Goal: Information Seeking & Learning: Learn about a topic

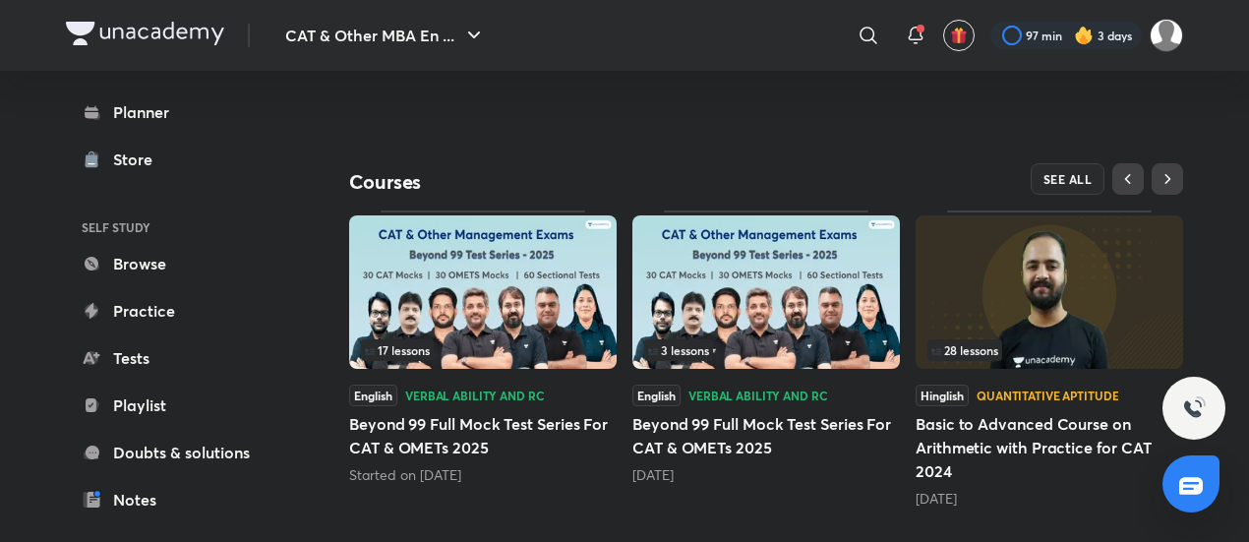
scroll to position [614, 0]
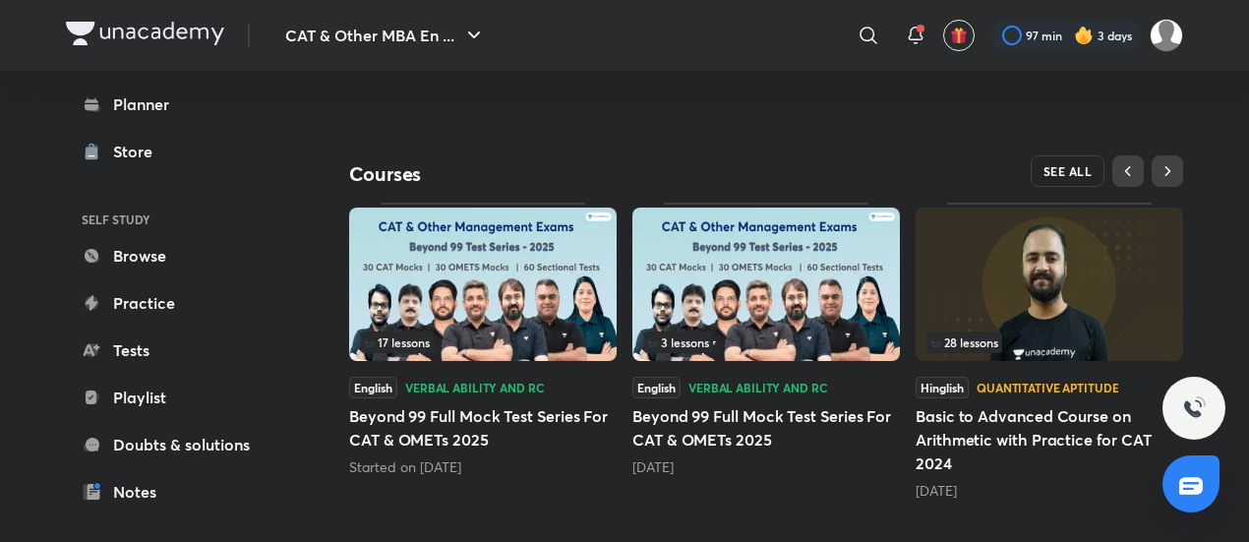
click at [1072, 164] on span "SEE ALL" at bounding box center [1067, 171] width 49 height 14
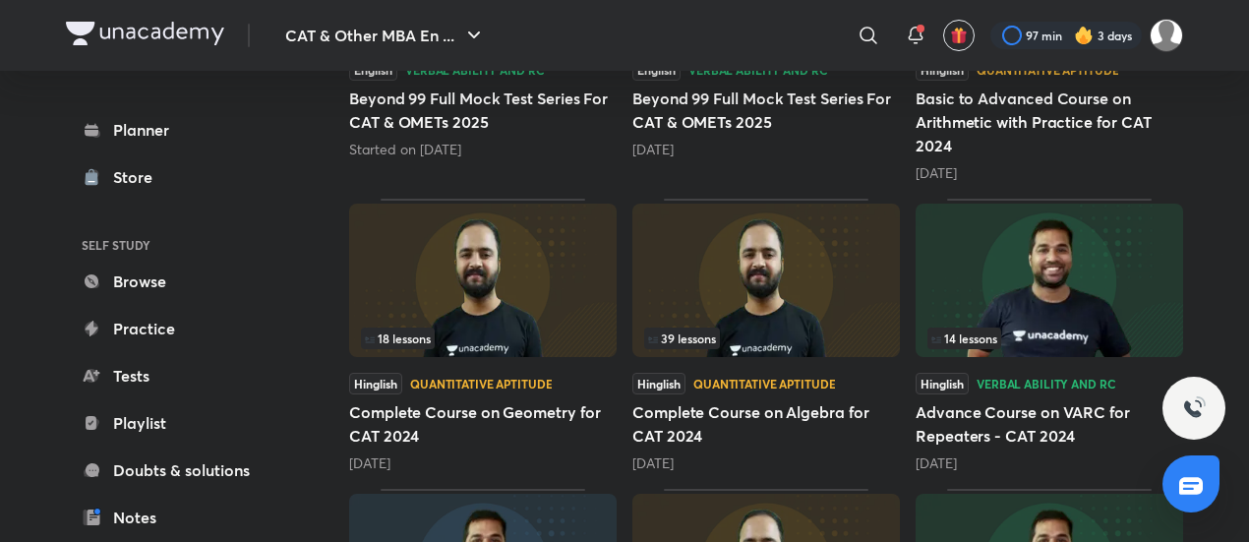
scroll to position [688, 0]
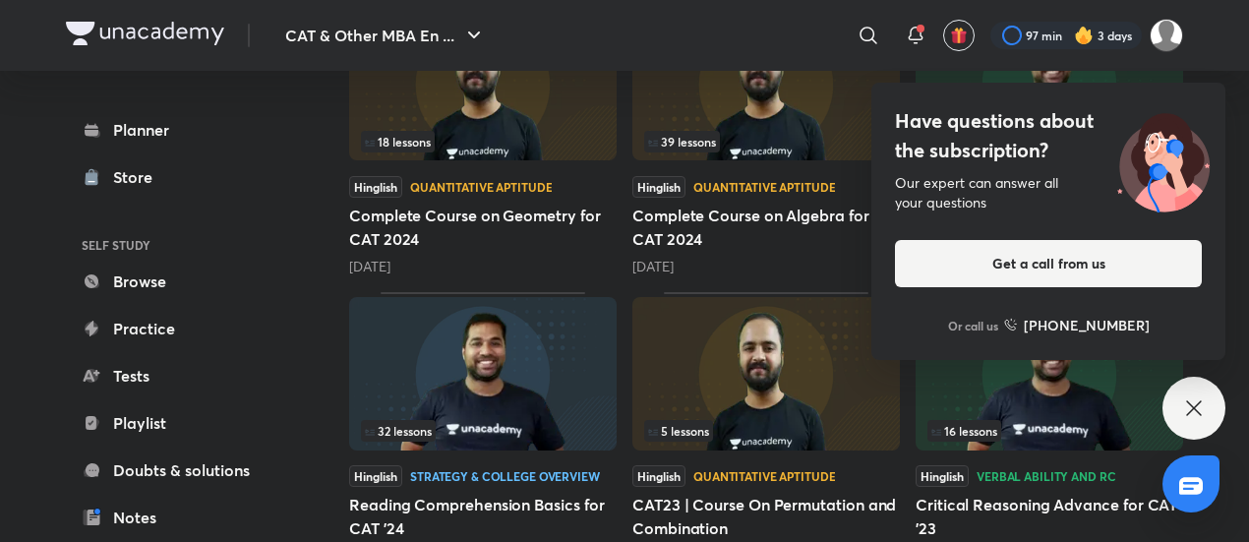
click at [1170, 97] on div "Have questions about the subscription? Our expert can answer all your questions…" at bounding box center [1048, 221] width 354 height 277
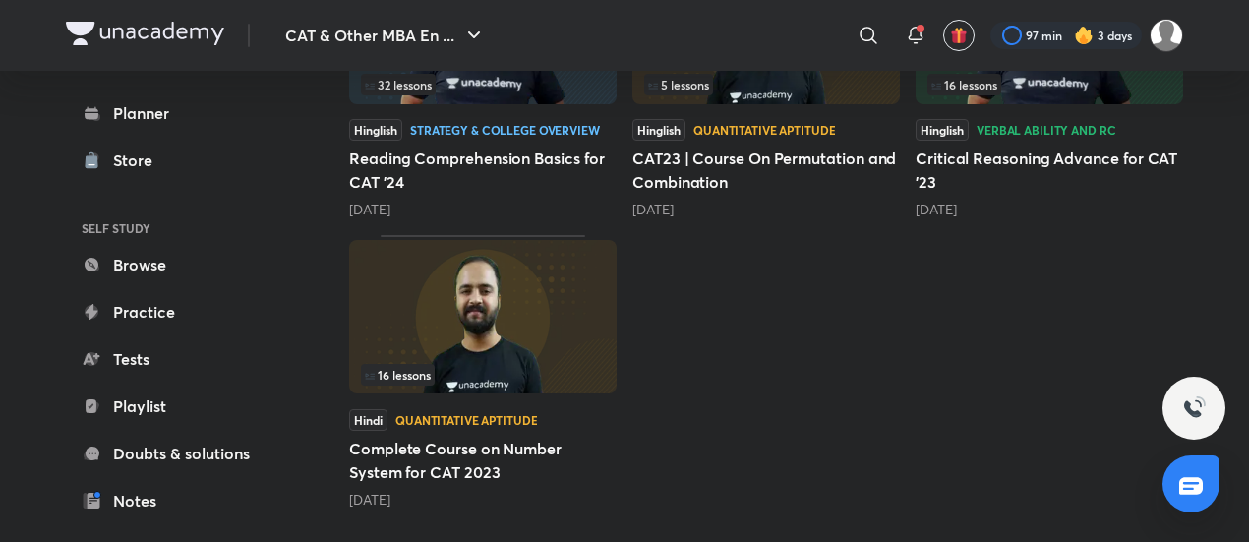
scroll to position [838, 0]
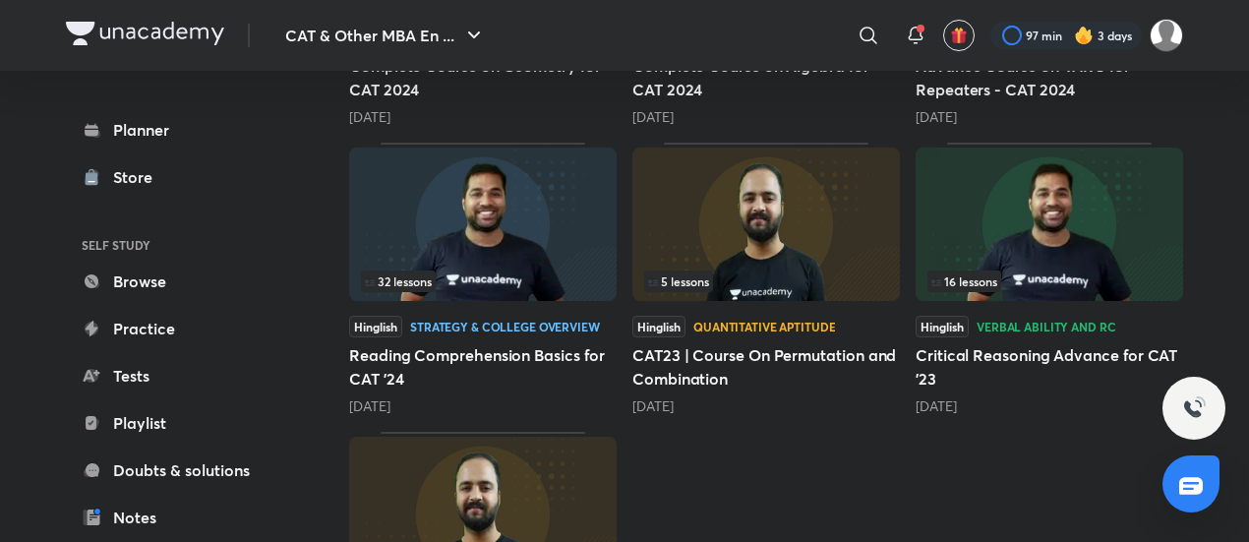
click at [572, 174] on img at bounding box center [482, 223] width 267 height 153
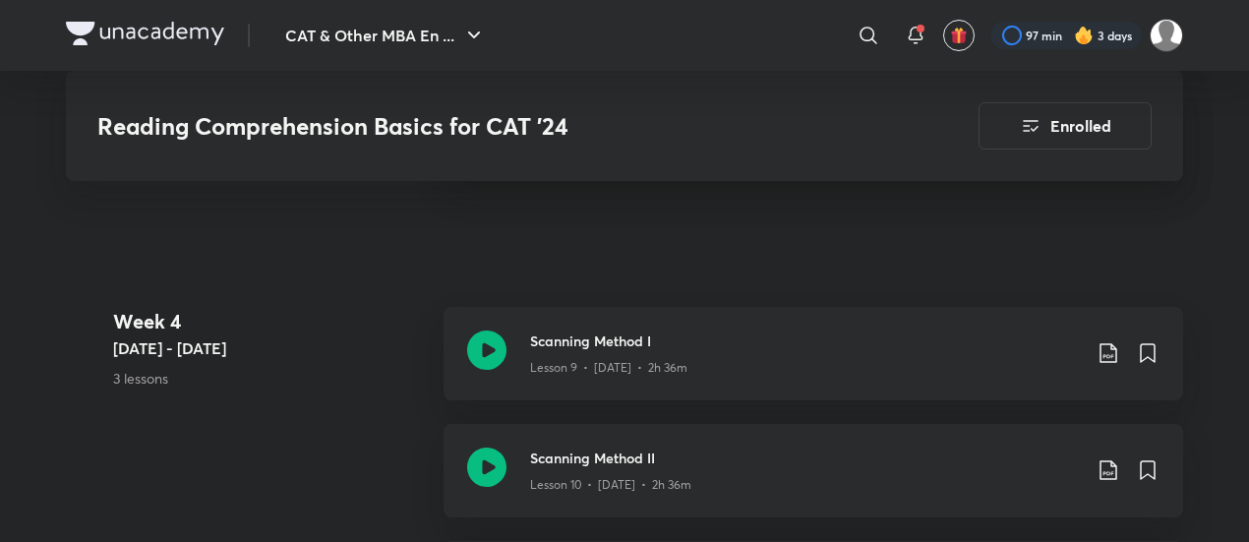
scroll to position [2065, 0]
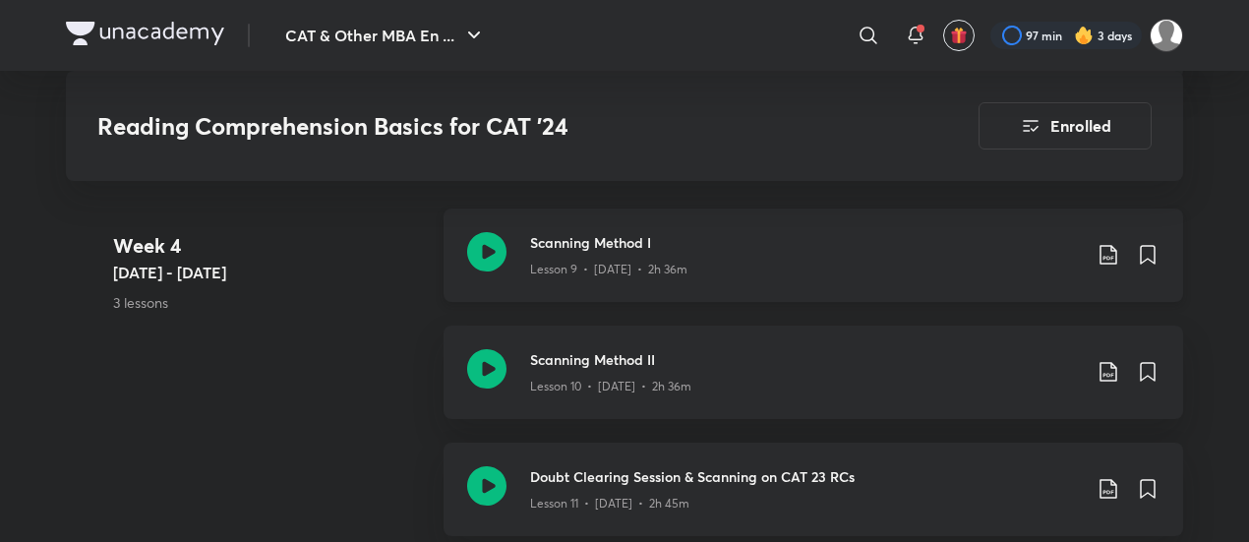
click at [489, 247] on icon at bounding box center [486, 251] width 39 height 39
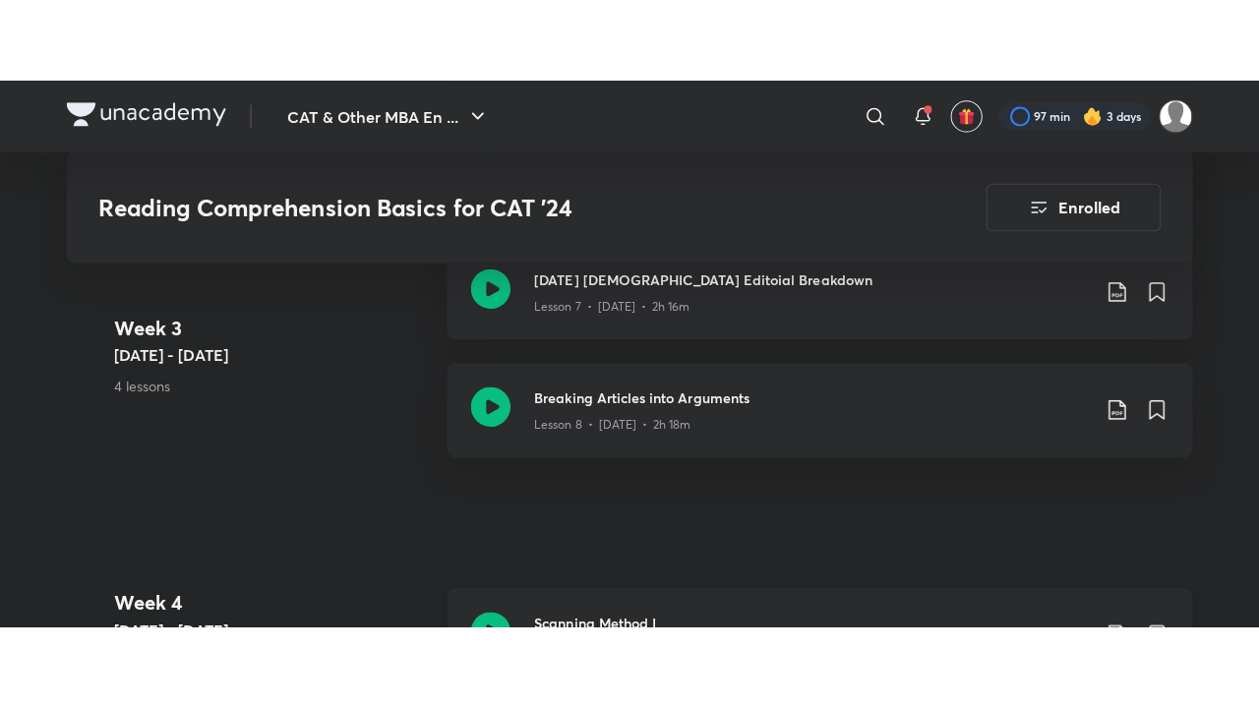
scroll to position [1967, 0]
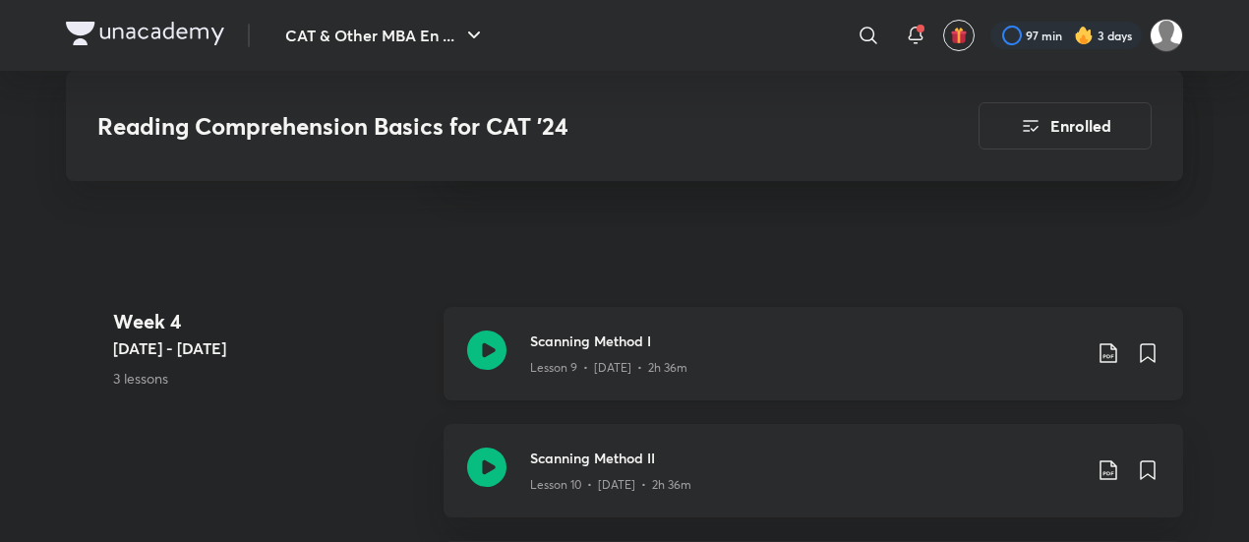
click at [491, 333] on icon at bounding box center [486, 349] width 39 height 39
